Goal: Task Accomplishment & Management: Manage account settings

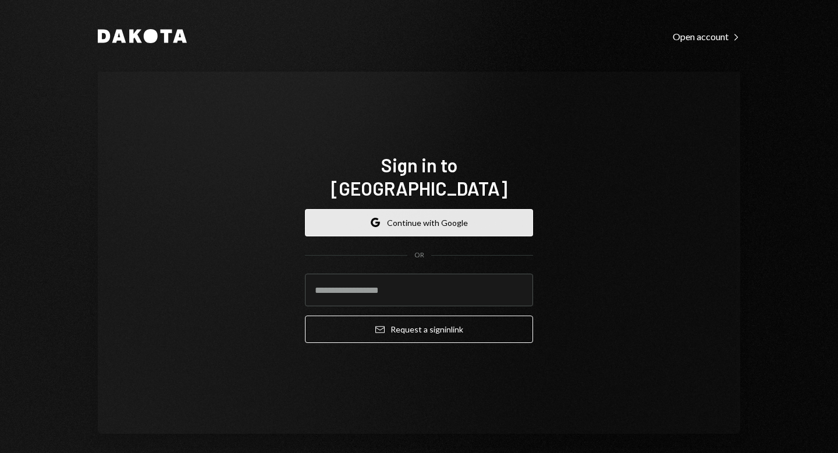
click at [441, 211] on button "Google Continue with Google" at bounding box center [419, 222] width 228 height 27
